Goal: Task Accomplishment & Management: Use online tool/utility

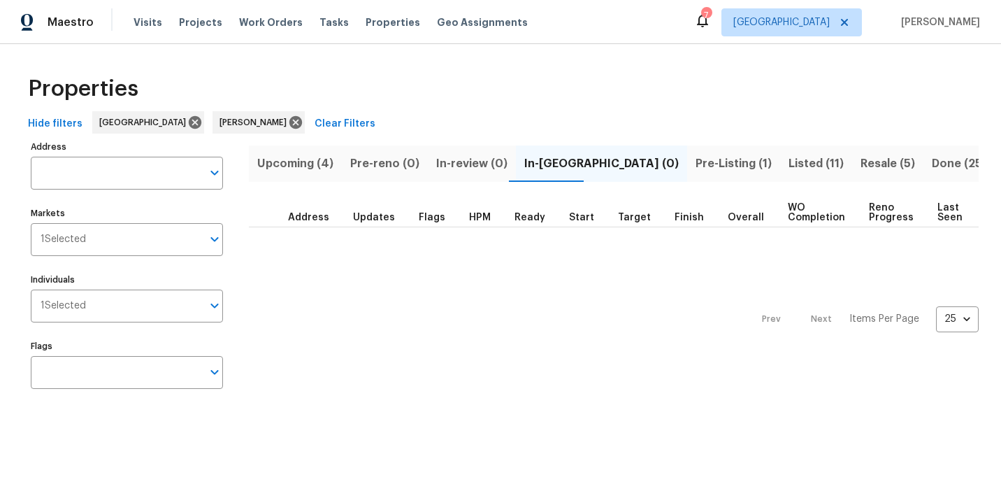
click at [696, 161] on span "Pre-Listing (1)" at bounding box center [734, 164] width 76 height 20
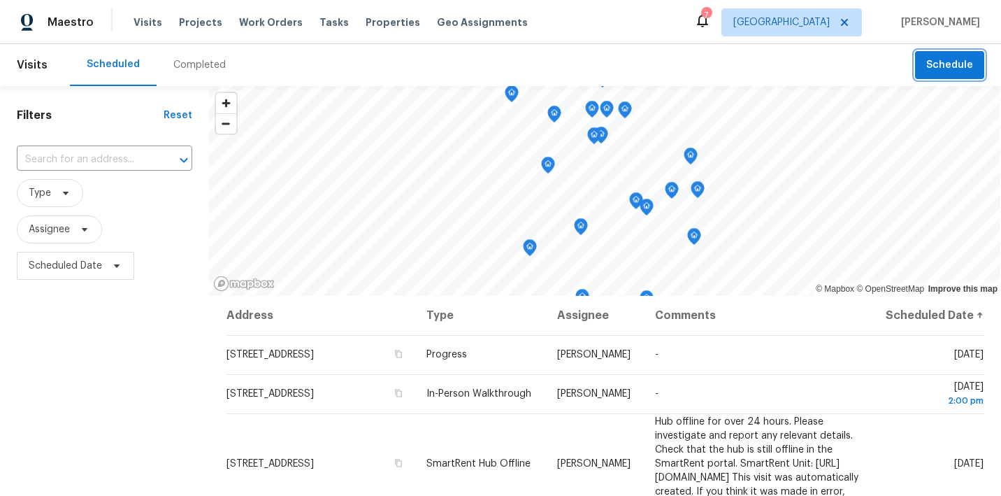
click at [923, 66] on button "Schedule" at bounding box center [949, 65] width 69 height 29
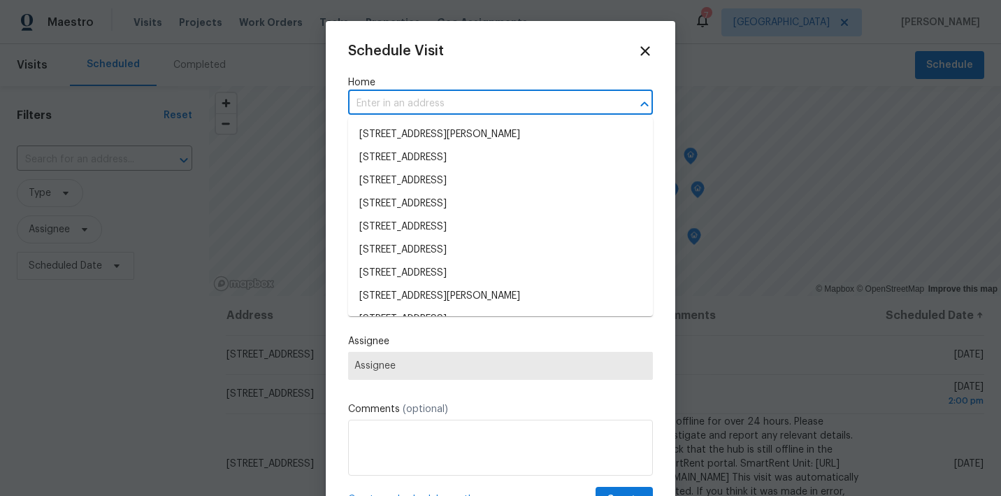
click at [540, 98] on input "text" at bounding box center [481, 104] width 266 height 22
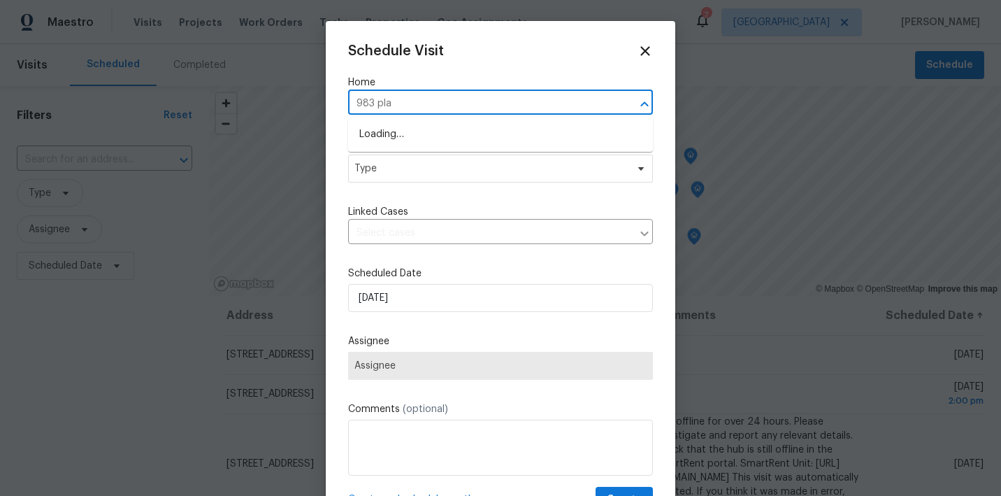
type input "983 plan"
click at [483, 138] on li "[STREET_ADDRESS]" at bounding box center [500, 134] width 305 height 23
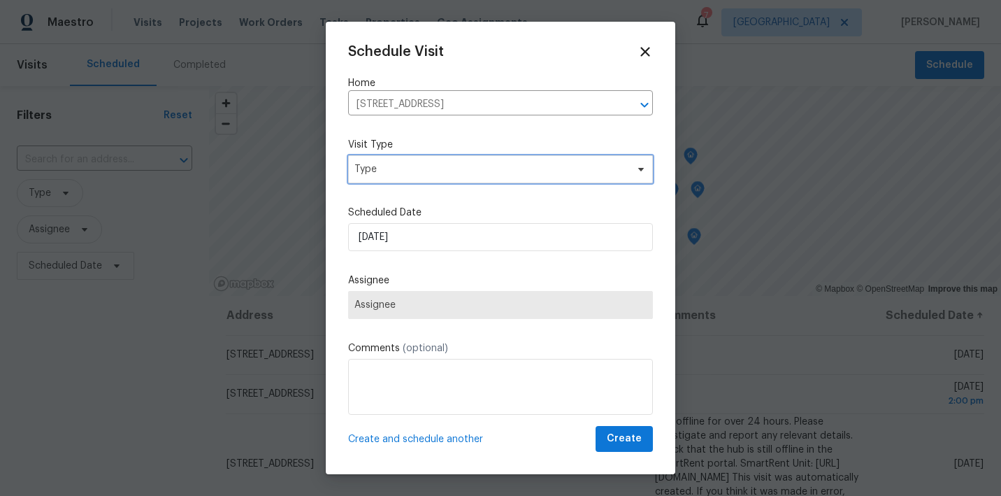
click at [466, 160] on span "Type" at bounding box center [500, 169] width 305 height 28
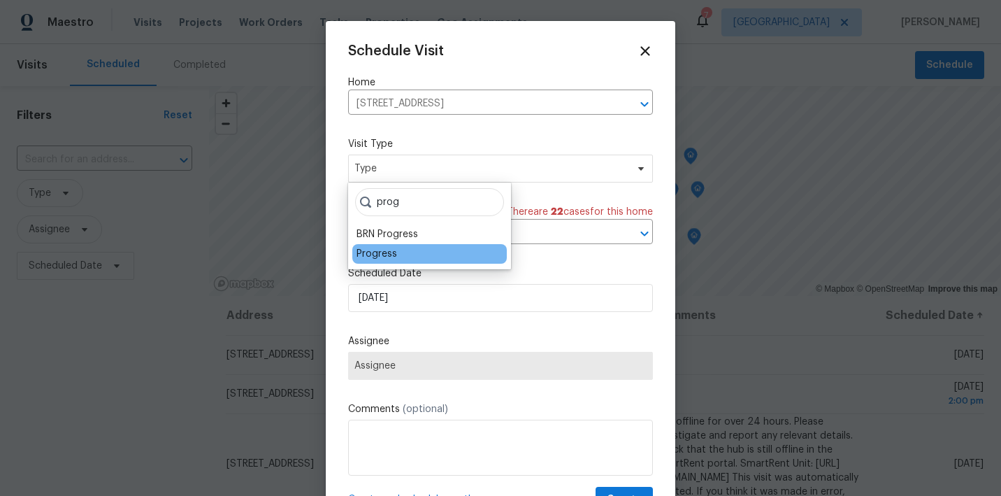
type input "prog"
click at [398, 254] on div "Progress" at bounding box center [429, 254] width 154 height 20
click at [369, 259] on div "Progress" at bounding box center [377, 254] width 41 height 14
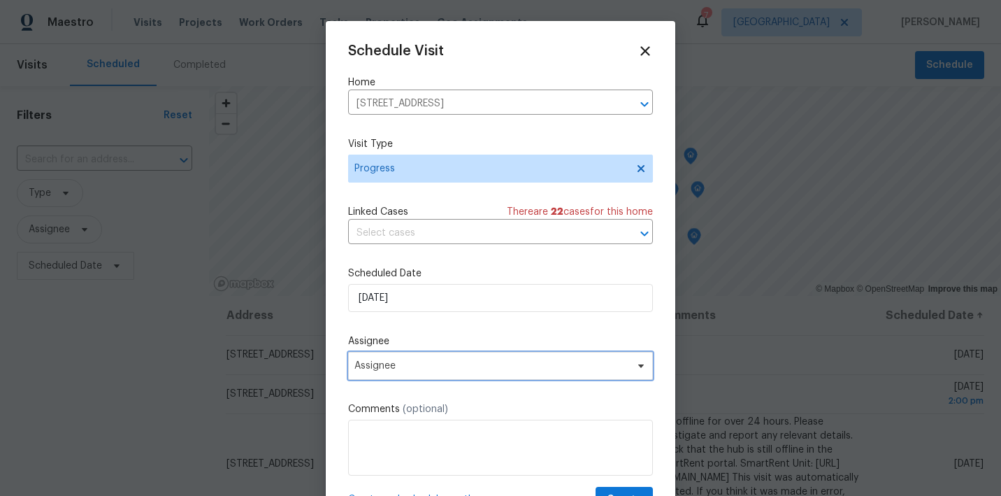
click at [428, 359] on span "Assignee" at bounding box center [500, 366] width 305 height 28
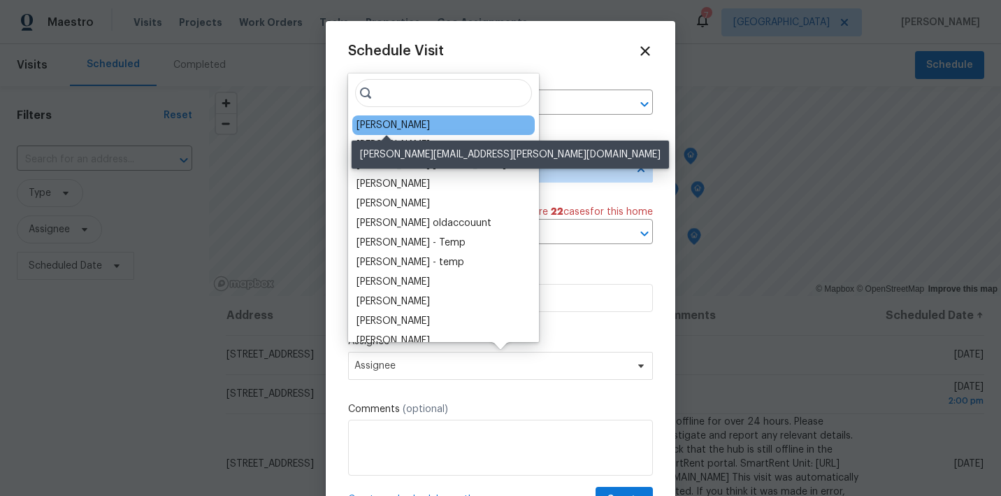
click at [395, 124] on div "[PERSON_NAME]" at bounding box center [393, 125] width 73 height 14
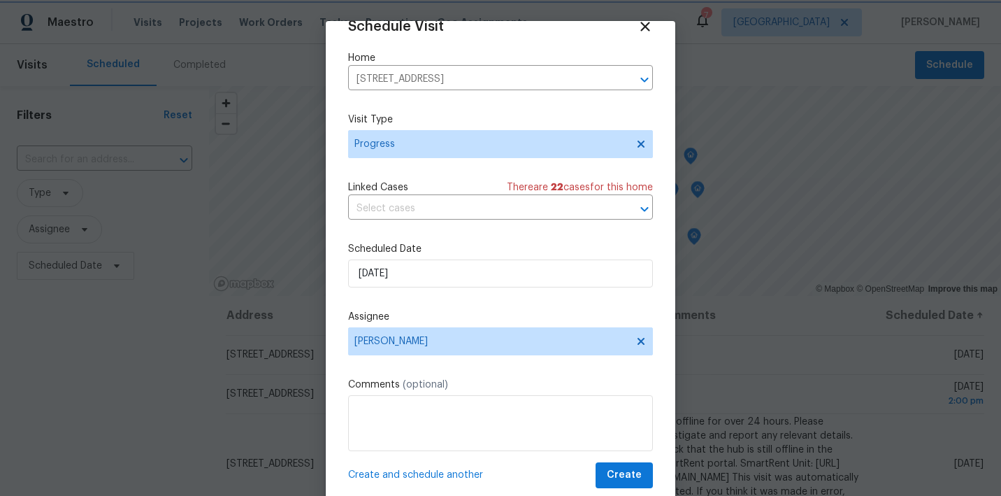
scroll to position [24, 0]
click at [621, 472] on span "Create" at bounding box center [624, 474] width 35 height 17
